Goal: Browse casually: Explore the website without a specific task or goal

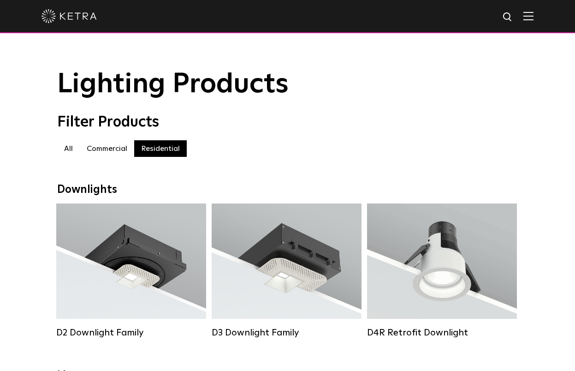
click at [59, 16] on img at bounding box center [69, 16] width 55 height 14
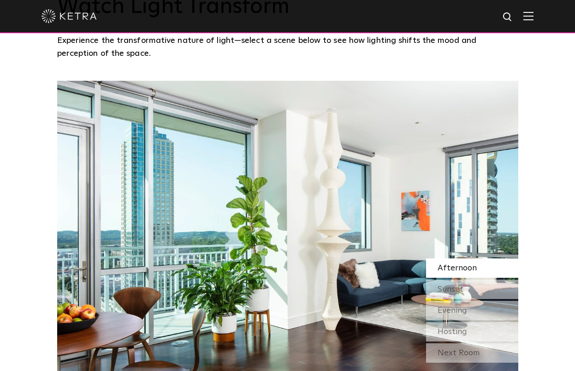
scroll to position [751, 0]
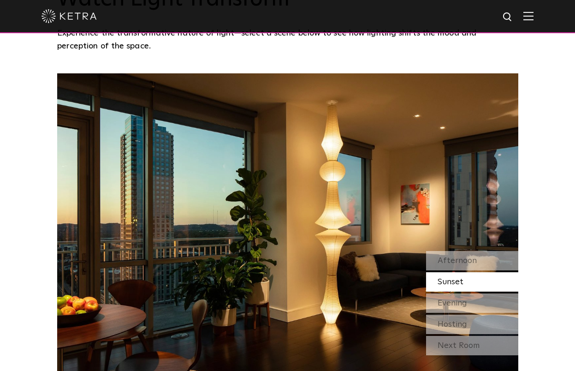
drag, startPoint x: 452, startPoint y: 282, endPoint x: 445, endPoint y: 279, distance: 8.1
click at [451, 281] on span "Sunset" at bounding box center [451, 282] width 26 height 8
click at [457, 305] on span "Evening" at bounding box center [453, 303] width 30 height 8
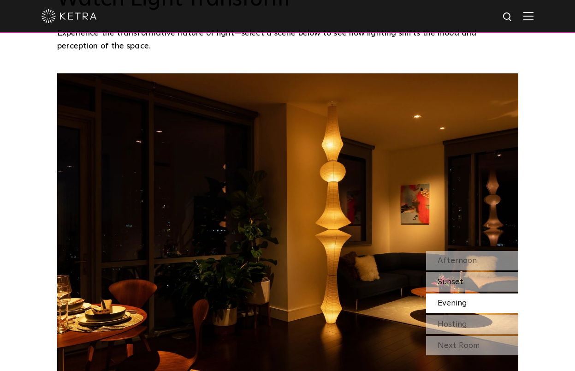
click at [453, 284] on span "Sunset" at bounding box center [451, 282] width 26 height 8
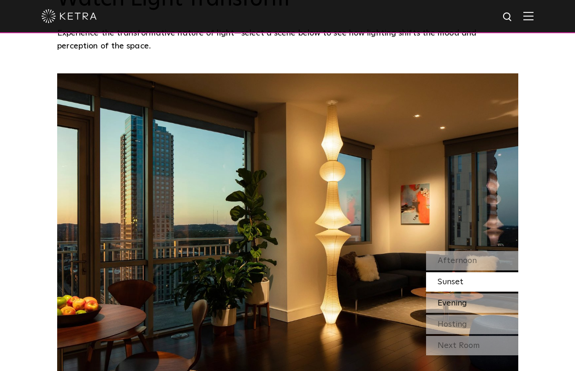
click at [458, 307] on span "Evening" at bounding box center [453, 303] width 30 height 8
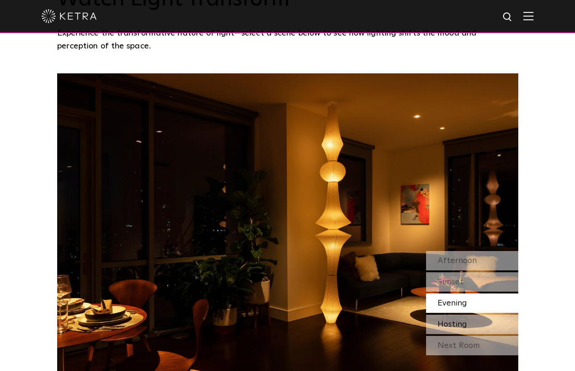
click at [454, 323] on span "Hosting" at bounding box center [453, 324] width 30 height 8
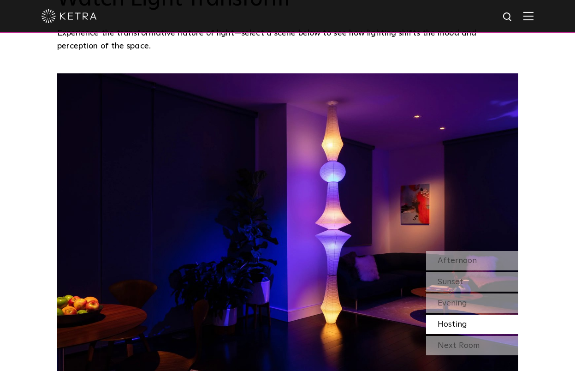
click at [454, 342] on div "Next Room" at bounding box center [472, 345] width 92 height 19
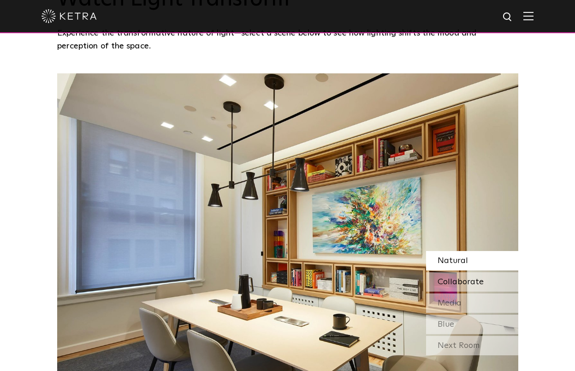
click at [459, 274] on div "Collaborate" at bounding box center [472, 281] width 92 height 19
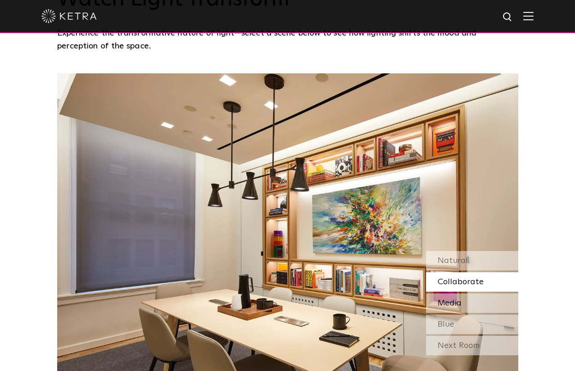
click at [451, 302] on span "Media" at bounding box center [450, 303] width 24 height 8
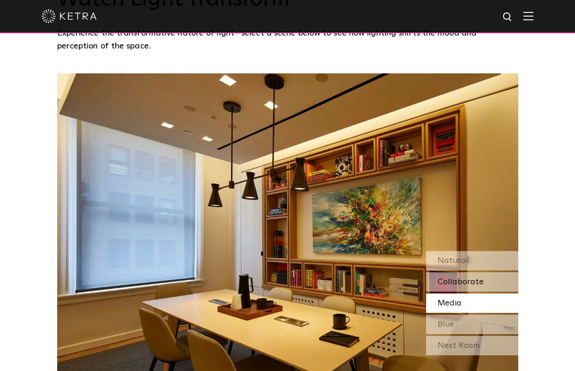
click at [453, 285] on span "Collaborate" at bounding box center [461, 282] width 46 height 8
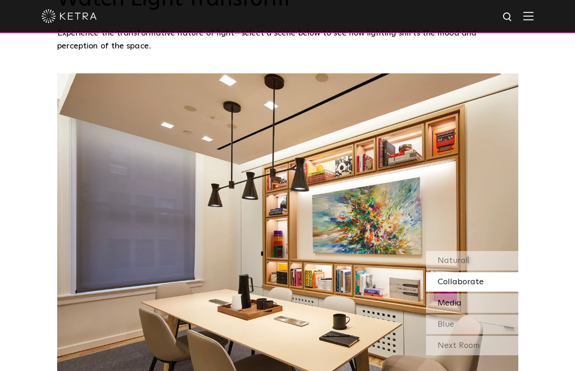
click at [445, 307] on span "Media" at bounding box center [450, 303] width 24 height 8
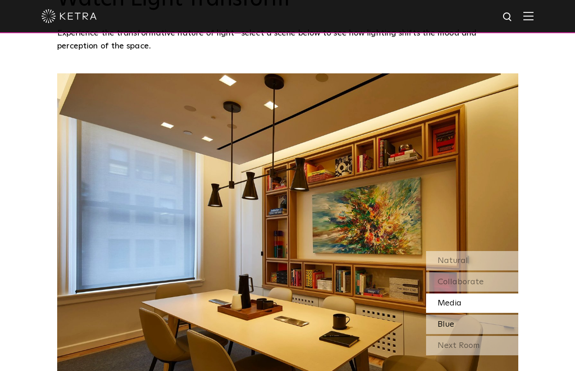
click at [446, 326] on span "Blue" at bounding box center [446, 324] width 17 height 8
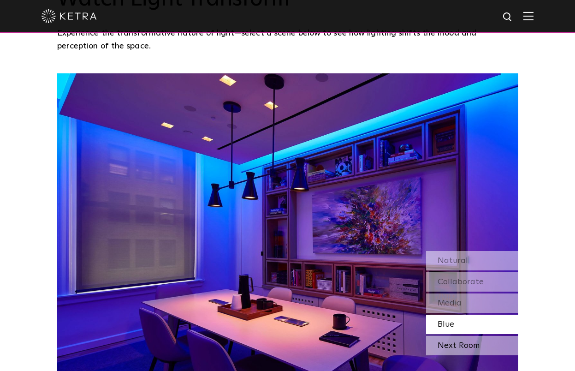
click at [436, 348] on div "Next Room" at bounding box center [472, 345] width 92 height 19
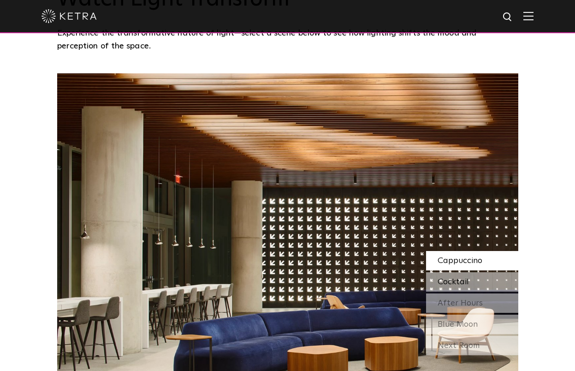
click at [441, 281] on span "Cocktail" at bounding box center [453, 282] width 31 height 8
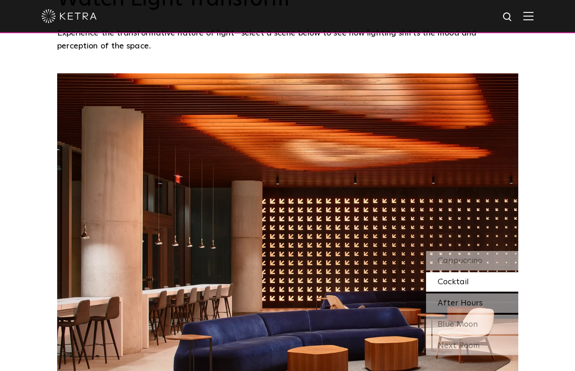
click at [469, 304] on span "After Hours" at bounding box center [460, 303] width 45 height 8
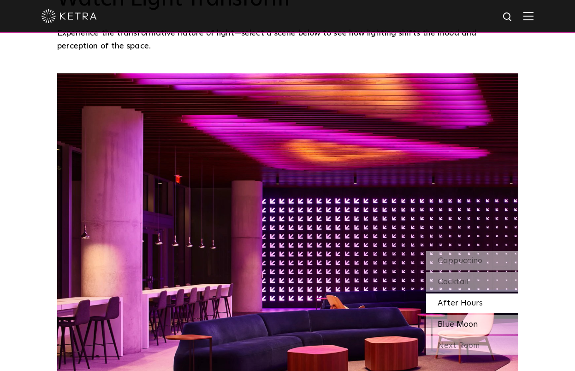
click at [453, 319] on div "Blue Moon" at bounding box center [472, 323] width 92 height 19
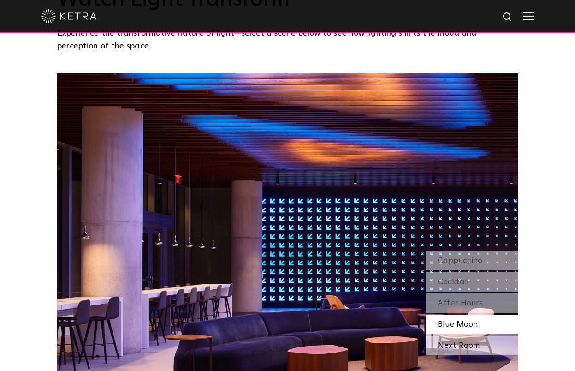
click at [476, 344] on div "Next Room" at bounding box center [472, 345] width 92 height 19
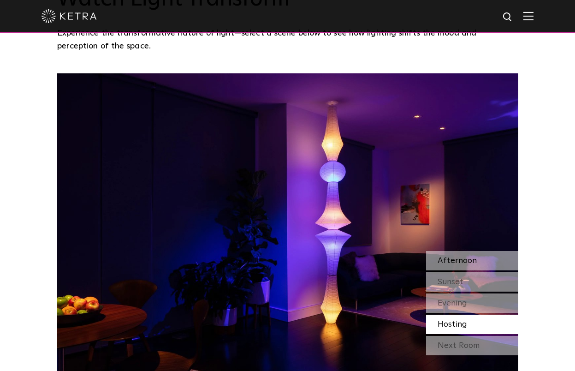
click at [461, 260] on span "Afternoon" at bounding box center [457, 260] width 39 height 8
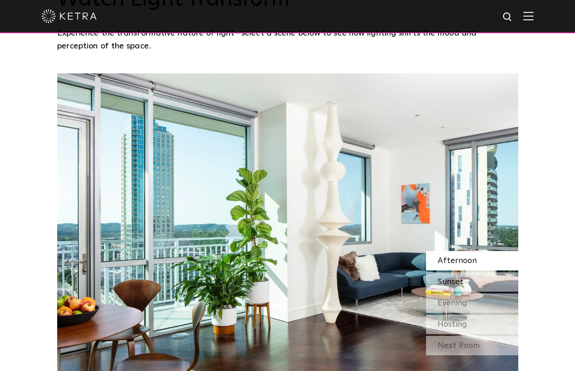
click at [458, 278] on span "Sunset" at bounding box center [451, 282] width 26 height 8
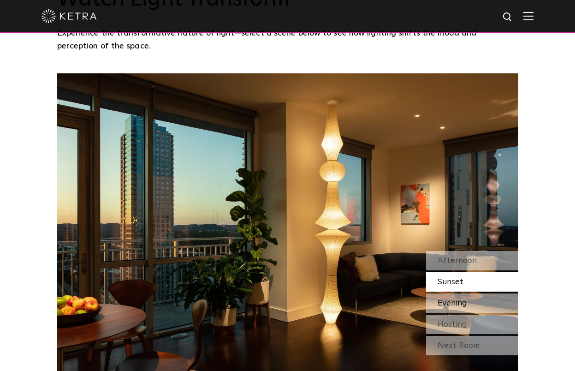
click at [447, 302] on span "Evening" at bounding box center [453, 303] width 30 height 8
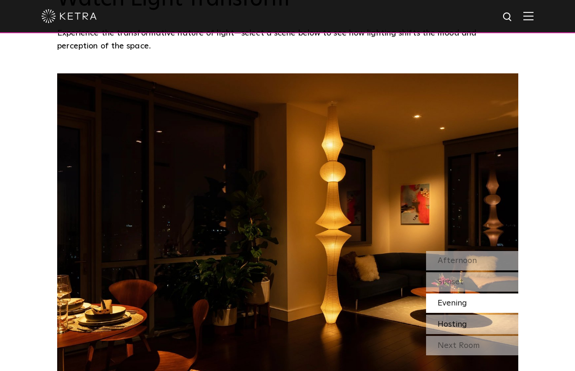
click at [453, 320] on span "Hosting" at bounding box center [453, 324] width 30 height 8
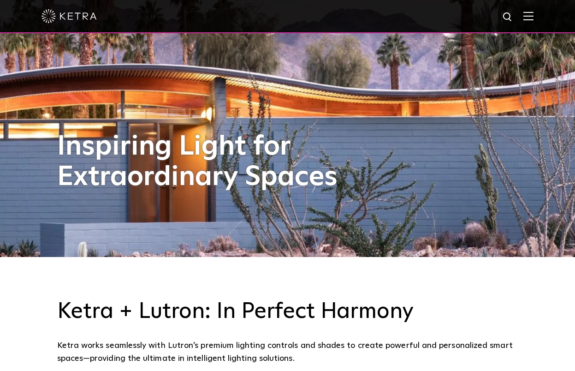
scroll to position [0, 0]
